Goal: Find specific page/section

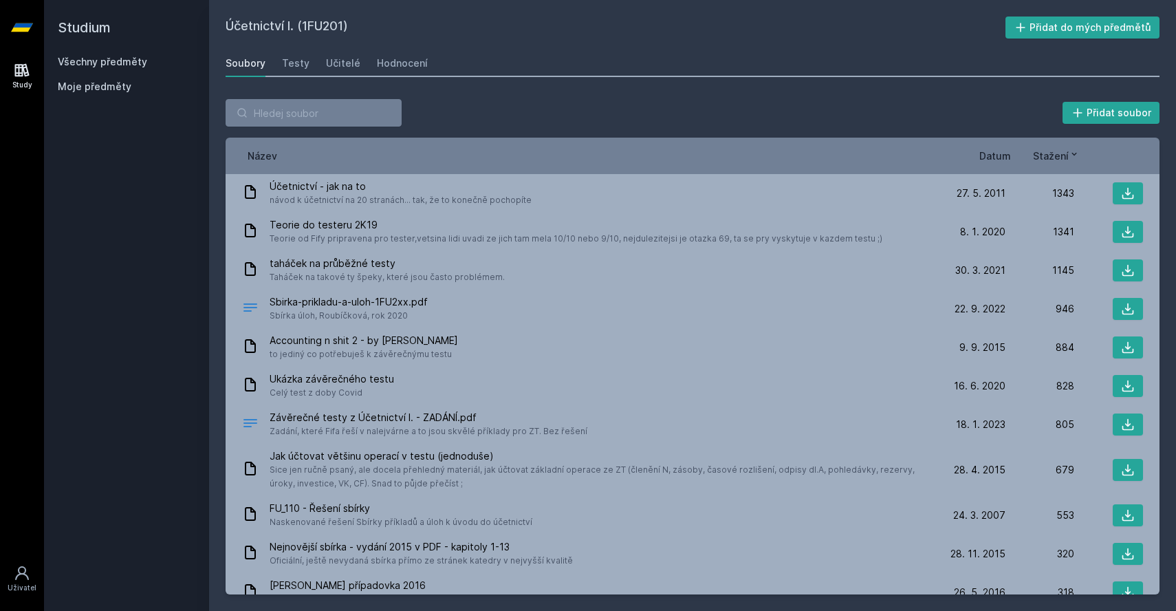
click at [595, 85] on button "Ne" at bounding box center [591, 89] width 50 height 34
click at [348, 59] on div "Učitelé" at bounding box center [343, 63] width 34 height 14
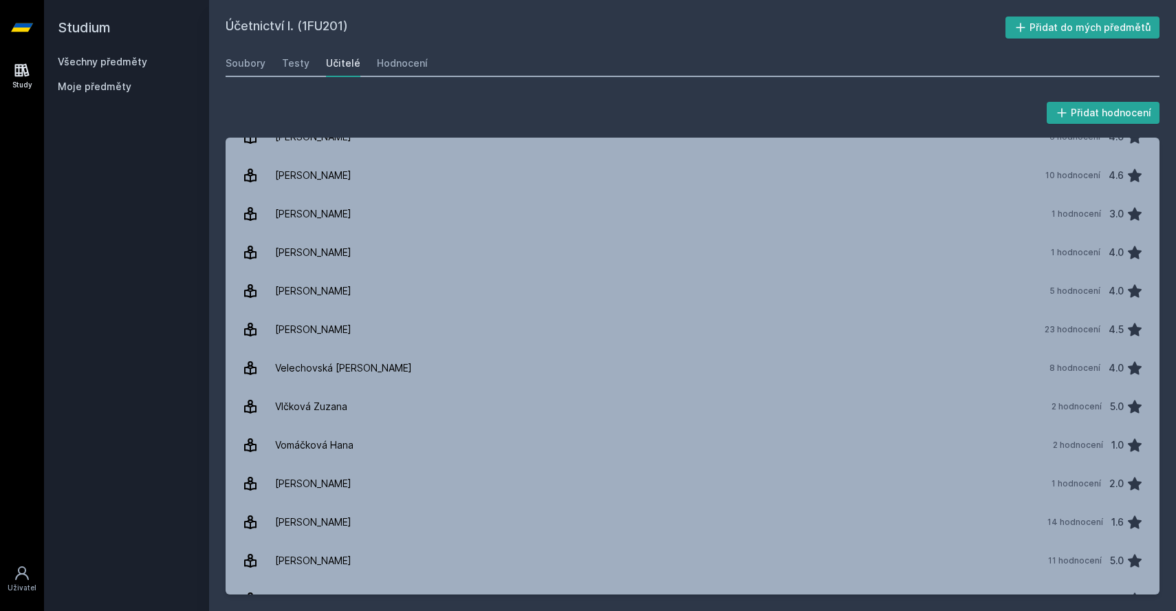
scroll to position [2355, 0]
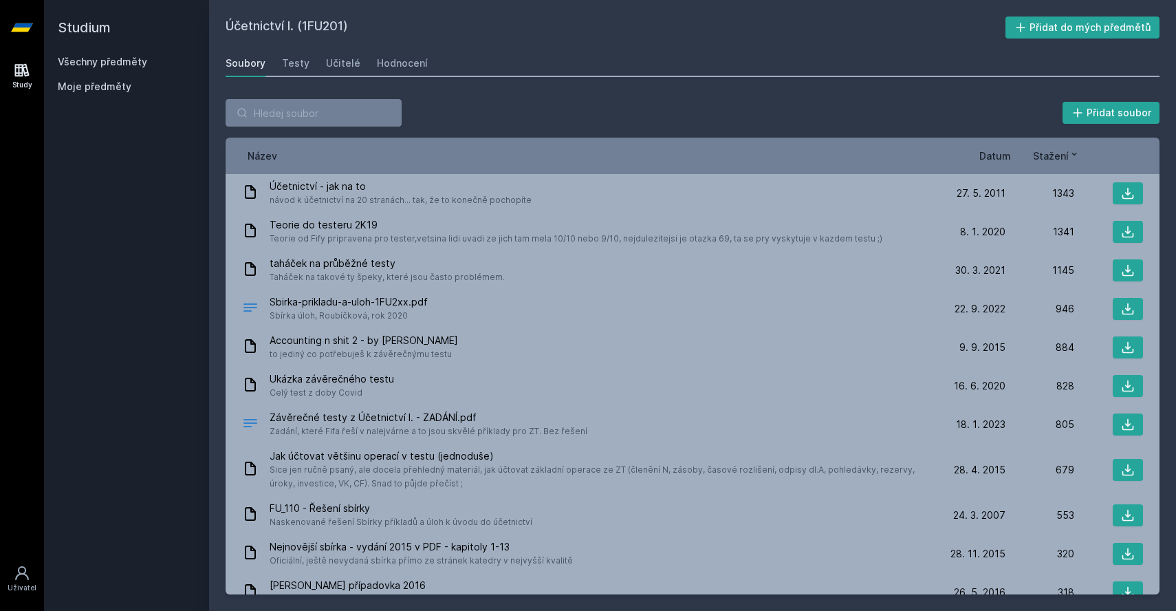
click at [986, 153] on span "Datum" at bounding box center [996, 156] width 32 height 14
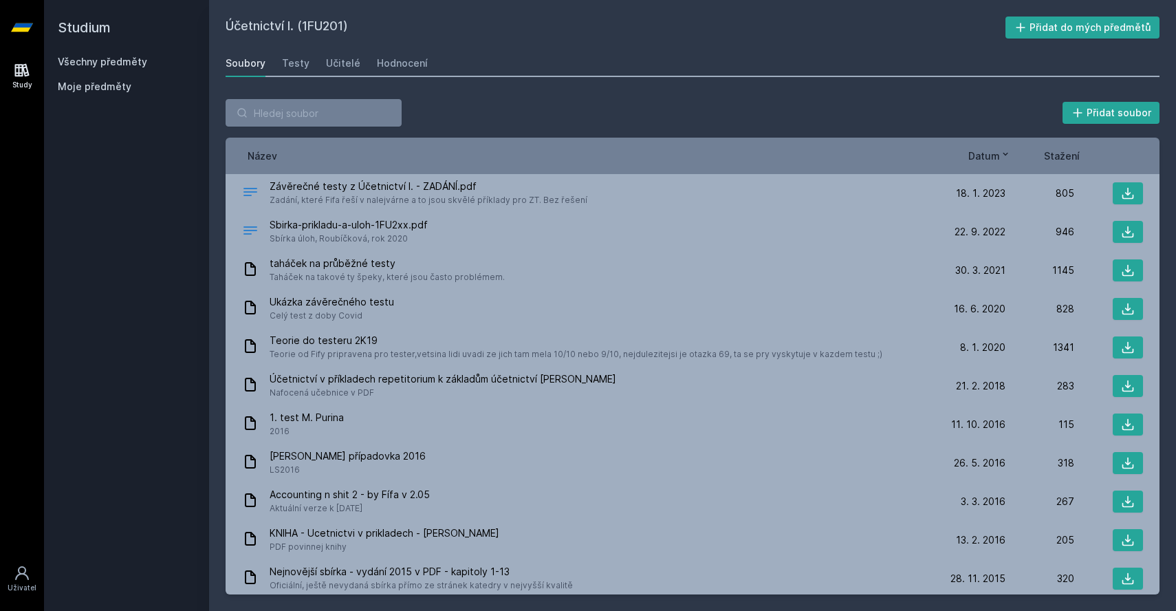
click at [986, 153] on span "Datum" at bounding box center [985, 156] width 32 height 14
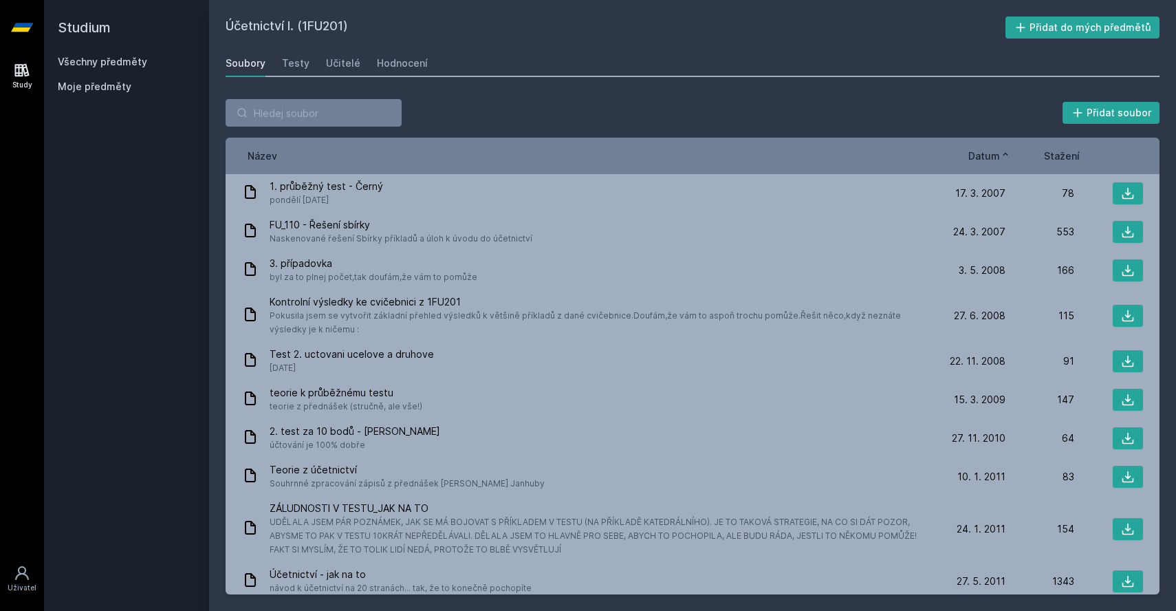
click at [986, 153] on span "Datum" at bounding box center [985, 156] width 32 height 14
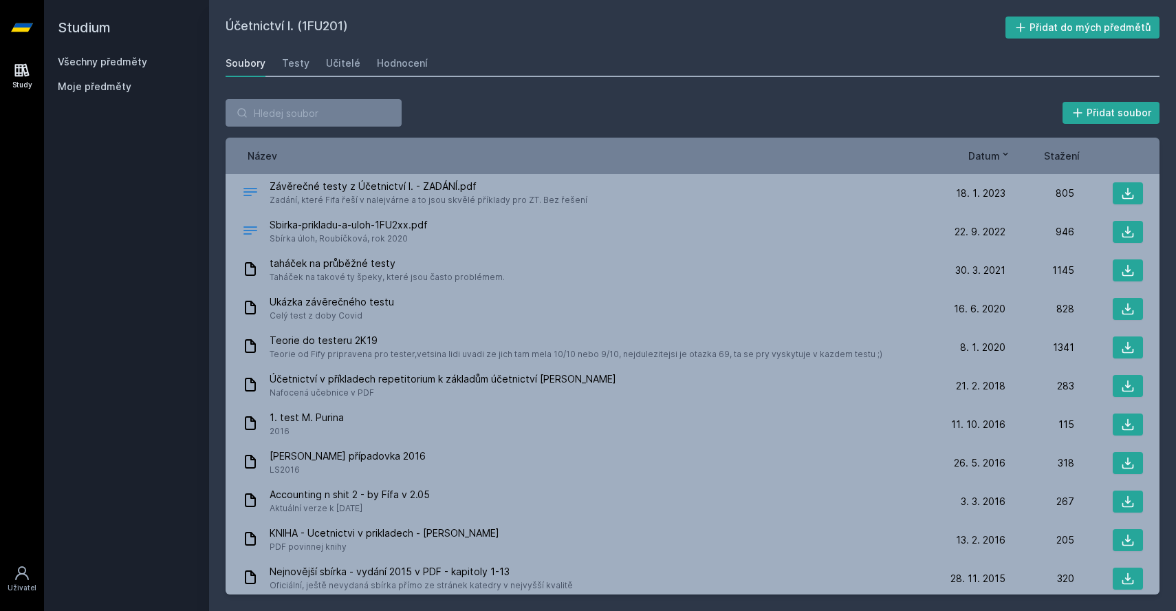
click at [133, 57] on link "Všechny předměty" at bounding box center [102, 62] width 89 height 12
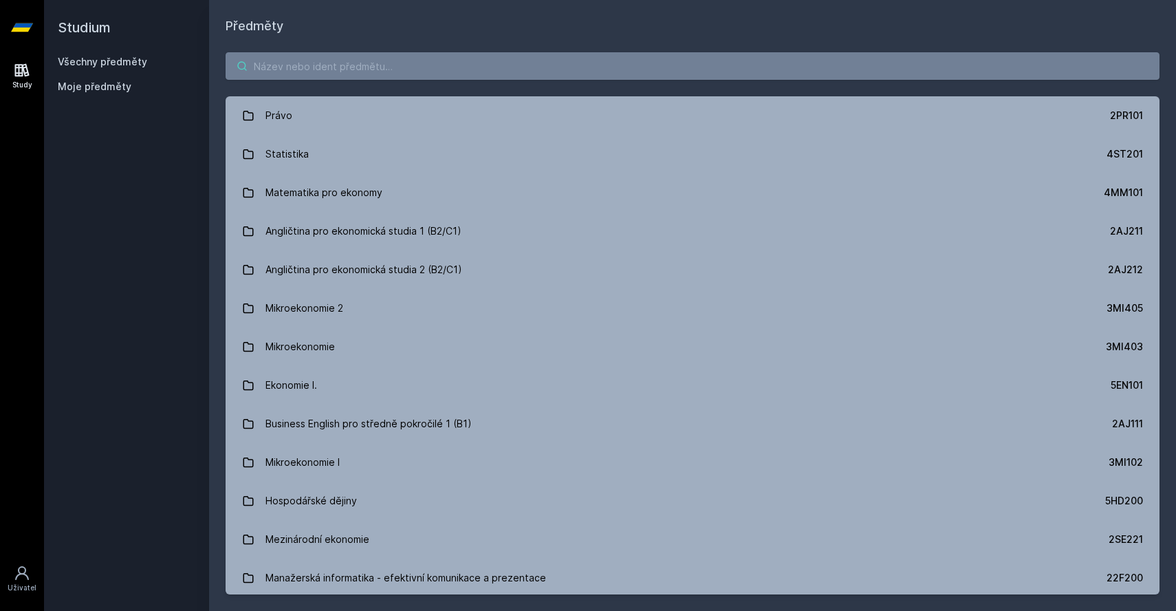
click at [315, 61] on input "search" at bounding box center [693, 66] width 934 height 28
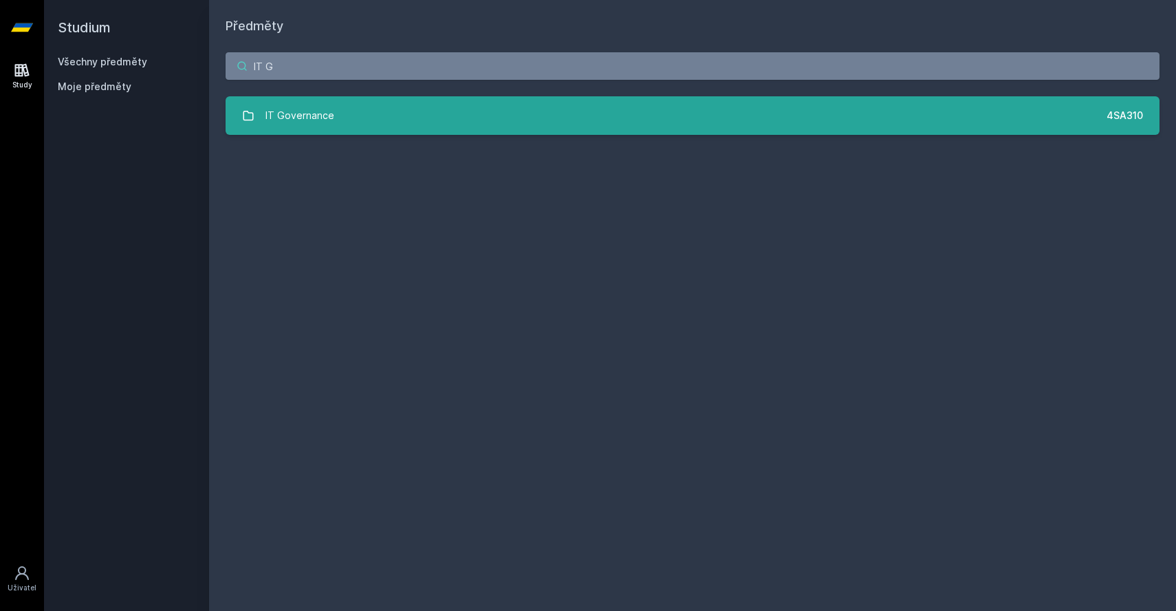
type input "IT G"
click at [413, 120] on link "IT Governance 4SA310" at bounding box center [693, 115] width 934 height 39
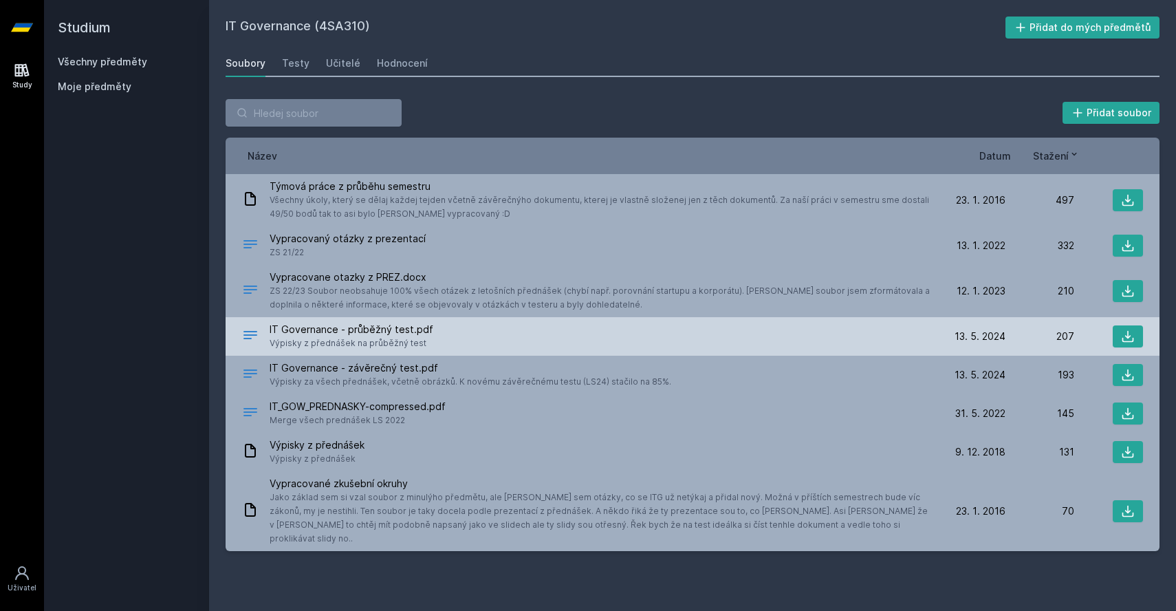
click at [385, 336] on span "Výpisky z přednášek na průběžný test" at bounding box center [352, 343] width 164 height 14
click at [1116, 334] on button at bounding box center [1128, 336] width 30 height 22
